Goal: Task Accomplishment & Management: Manage account settings

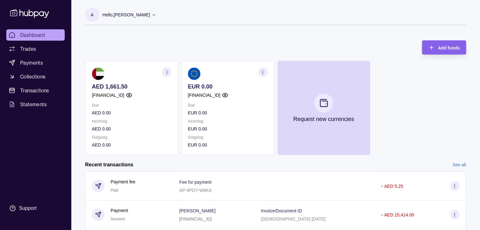
click at [124, 95] on p "[FINANCIAL_ID]" at bounding box center [108, 95] width 33 height 7
click at [124, 94] on p "[FINANCIAL_ID]" at bounding box center [108, 95] width 33 height 7
click at [94, 99] on section "AED 1,661.50 AE290960000536060001200 Due AED 0.00 Incoming AED 0.00 Outgoing AE…" at bounding box center [131, 108] width 93 height 94
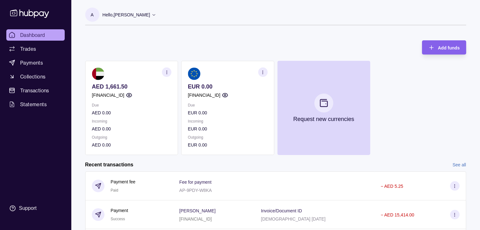
click at [191, 86] on div "AED 1,661.50 AE290960000536060001200 Due AED 0.00 Incoming AED 0.00 Outgoing AE…" at bounding box center [275, 108] width 381 height 94
click at [166, 73] on icon "button" at bounding box center [166, 72] width 5 height 5
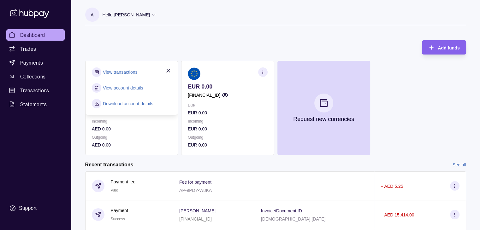
click at [126, 88] on link "View account details" at bounding box center [123, 88] width 40 height 7
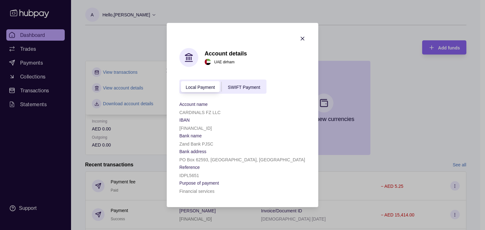
click at [206, 129] on p "[FINANCIAL_ID]" at bounding box center [195, 128] width 33 height 5
copy p "[FINANCIAL_ID]"
click at [300, 38] on icon "button" at bounding box center [302, 39] width 6 height 6
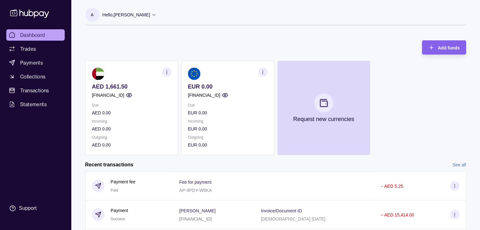
click at [258, 74] on section "button" at bounding box center [262, 72] width 9 height 9
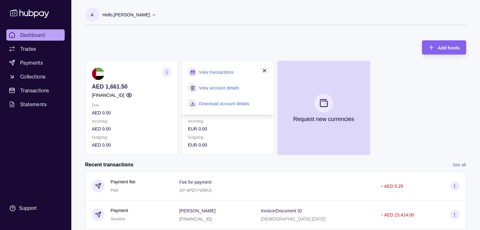
click at [264, 69] on icon "button" at bounding box center [264, 71] width 6 height 6
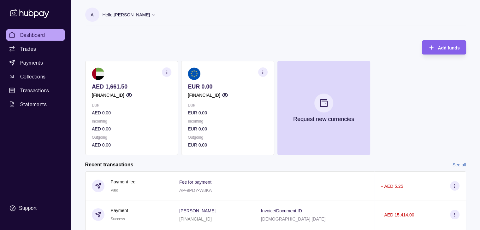
click at [228, 94] on icon "button" at bounding box center [225, 95] width 6 height 6
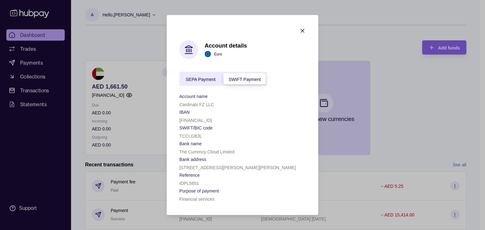
click at [210, 75] on div "SEPA Payment" at bounding box center [200, 79] width 43 height 8
click at [261, 77] on div "SWIFT Payment" at bounding box center [244, 79] width 45 height 8
click at [305, 26] on section "Account details Euro SEPA Payment SWIFT Payment Account name Cardinals FZ LLC I…" at bounding box center [243, 115] width 152 height 200
click at [303, 29] on icon "button" at bounding box center [302, 30] width 3 height 3
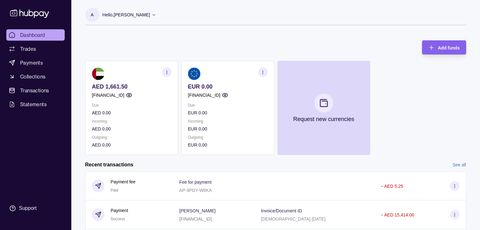
click at [260, 72] on icon "button" at bounding box center [262, 72] width 5 height 5
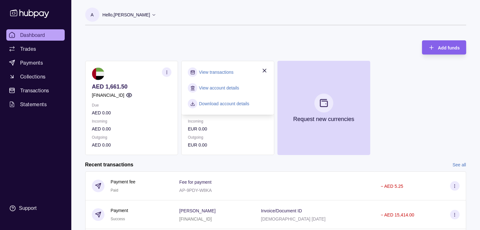
click at [237, 57] on div "Add funds AED 1,661.50 AE290960000536060001200 Due AED 0.00 Incoming AED 0.00 O…" at bounding box center [275, 94] width 381 height 121
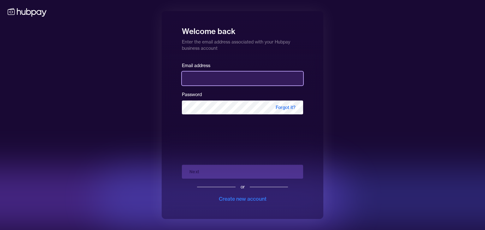
click at [232, 73] on input "email" at bounding box center [242, 79] width 121 height 14
type input "**********"
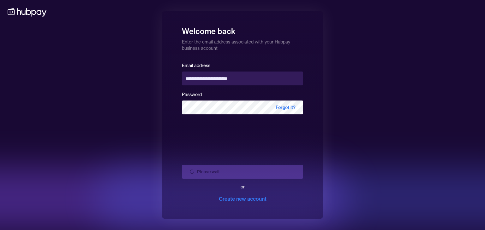
click at [241, 177] on div "Please wait or Create new account" at bounding box center [242, 181] width 121 height 43
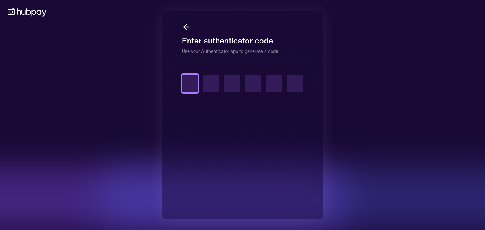
click at [187, 85] on input "text" at bounding box center [190, 84] width 16 height 18
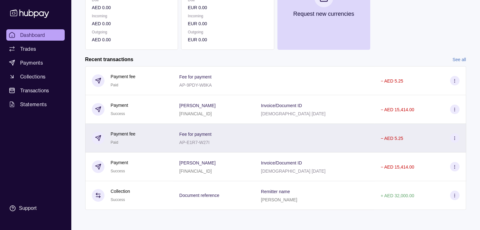
scroll to position [1, 0]
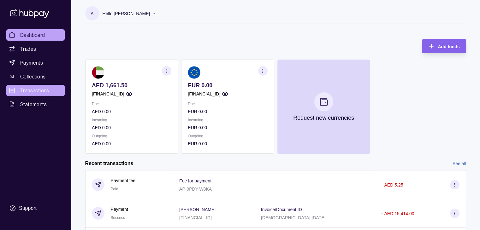
click at [35, 89] on span "Transactions" at bounding box center [34, 91] width 29 height 8
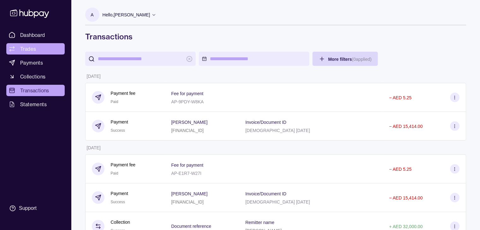
click at [40, 49] on link "Trades" at bounding box center [35, 48] width 58 height 11
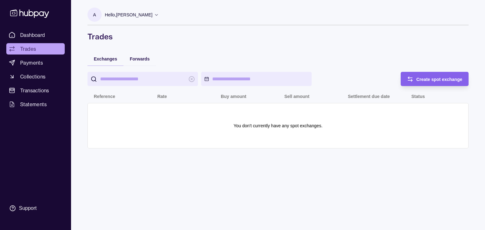
click at [146, 74] on input "search" at bounding box center [142, 79] width 85 height 14
click at [433, 76] on div "Create spot exchange" at bounding box center [439, 79] width 46 height 8
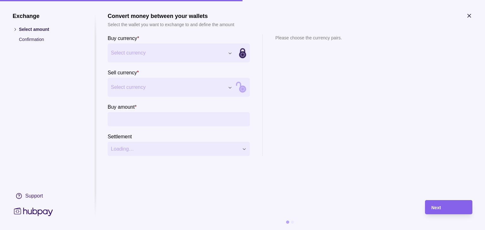
click at [176, 230] on div "Exchange Select amount Confirmation Support Convert money between your wallets …" at bounding box center [242, 230] width 485 height 0
click at [168, 230] on div "Exchange Select amount Confirmation Support Convert money between your wallets …" at bounding box center [242, 230] width 485 height 0
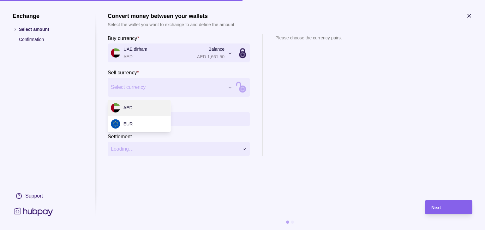
click at [170, 230] on div "Exchange Select amount Confirmation Support Convert money between your wallets …" at bounding box center [242, 230] width 485 height 0
drag, startPoint x: 152, startPoint y: 118, endPoint x: 152, endPoint y: 124, distance: 6.0
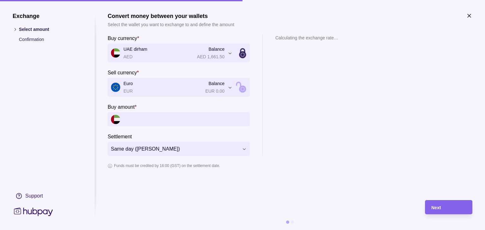
click at [466, 17] on icon "button" at bounding box center [469, 16] width 6 height 6
click at [472, 17] on section "**********" at bounding box center [242, 115] width 485 height 230
click at [469, 15] on icon "button" at bounding box center [469, 16] width 6 height 6
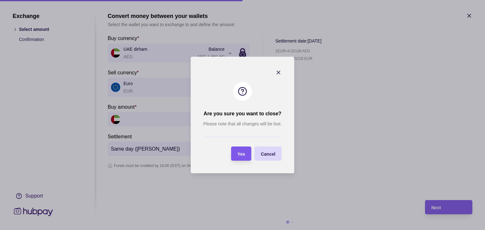
click at [243, 148] on div "Yes" at bounding box center [236, 154] width 17 height 14
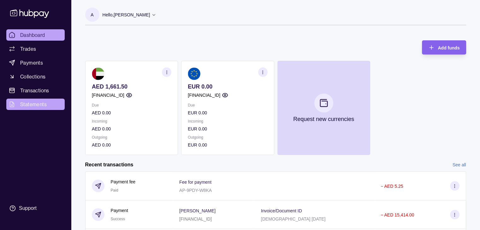
click at [45, 107] on span "Statements" at bounding box center [33, 105] width 27 height 8
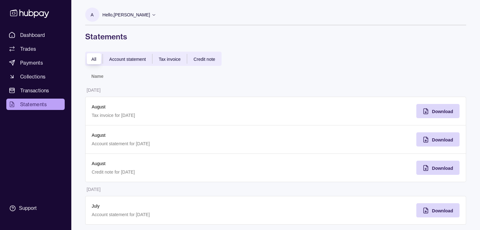
click at [209, 57] on span "Credit note" at bounding box center [203, 59] width 21 height 5
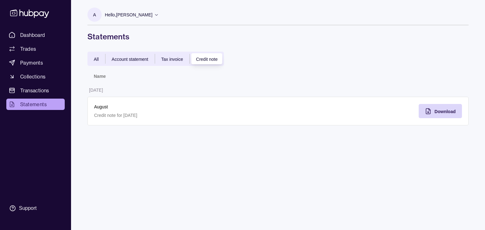
click at [171, 62] on div "Tax invoice" at bounding box center [172, 59] width 34 height 8
click at [432, 114] on div "Download" at bounding box center [435, 111] width 40 height 14
click at [119, 55] on div "Account statement" at bounding box center [129, 59] width 49 height 8
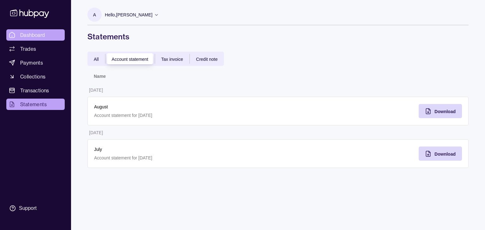
click at [36, 35] on span "Dashboard" at bounding box center [32, 35] width 25 height 8
